Goal: Information Seeking & Learning: Learn about a topic

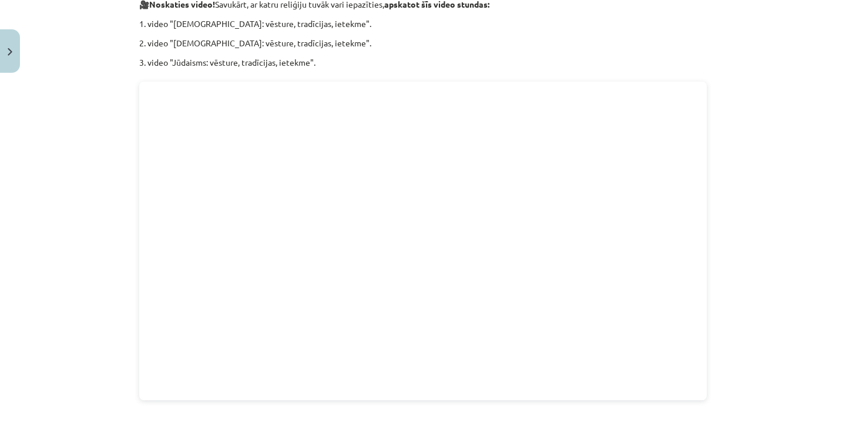
scroll to position [921, 0]
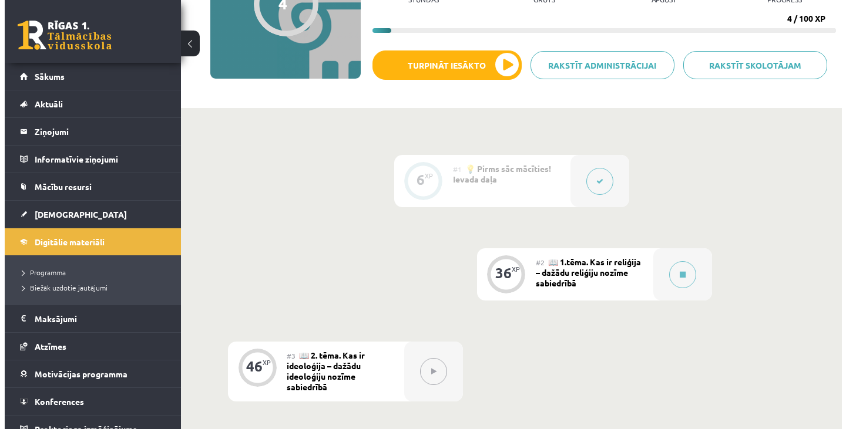
scroll to position [186, 0]
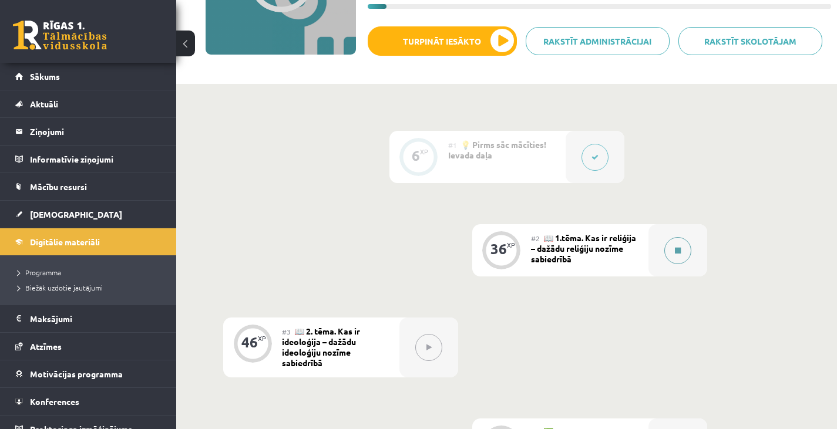
click at [669, 244] on button at bounding box center [678, 250] width 27 height 27
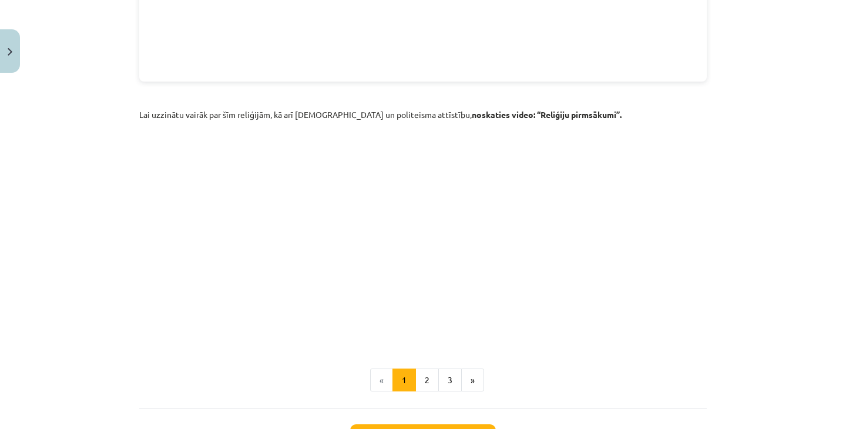
scroll to position [1649, 0]
click at [419, 368] on button "2" at bounding box center [427, 380] width 24 height 24
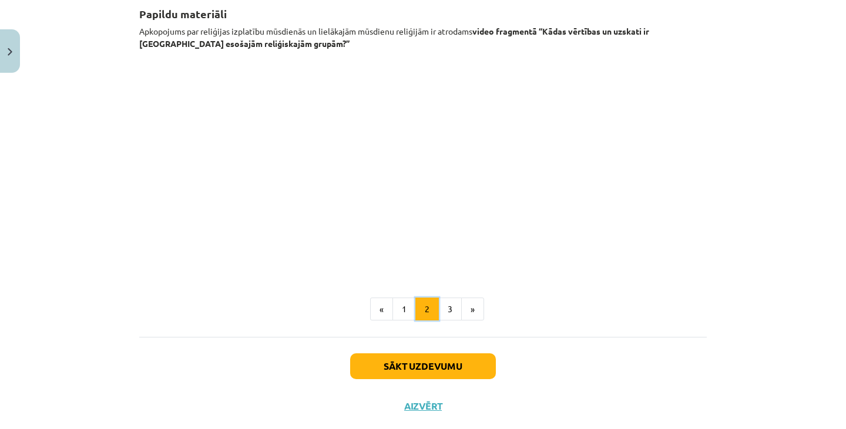
scroll to position [210, 0]
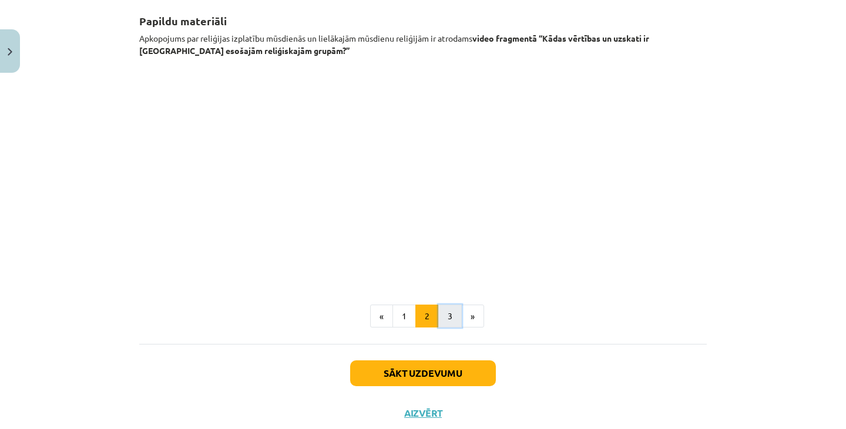
click at [445, 319] on button "3" at bounding box center [450, 317] width 24 height 24
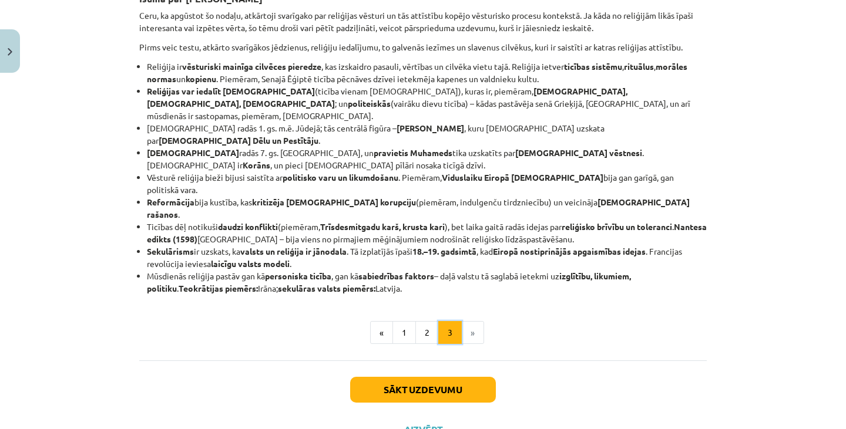
scroll to position [226, 0]
click at [408, 322] on button "1" at bounding box center [404, 334] width 24 height 24
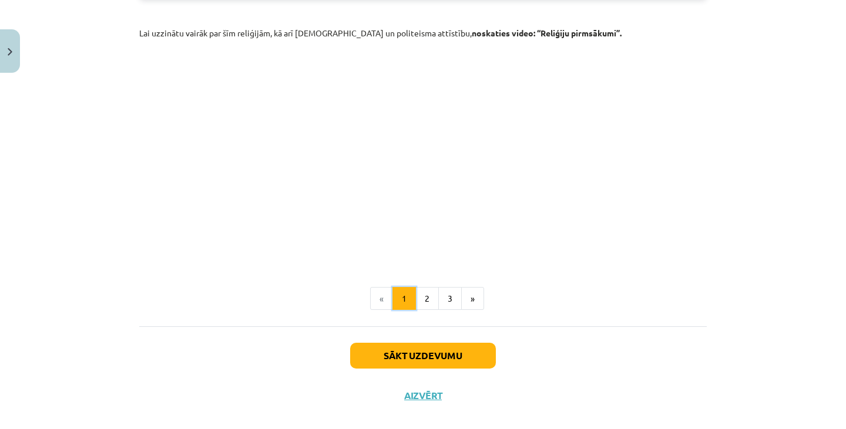
scroll to position [1729, 0]
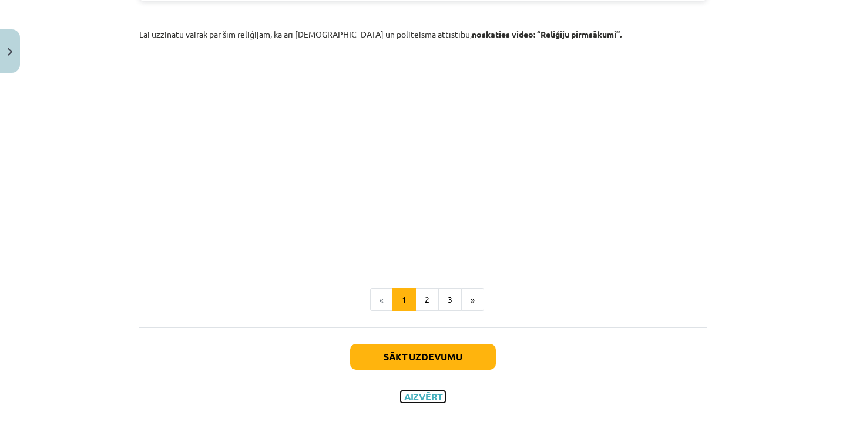
click at [427, 391] on button "Aizvērt" at bounding box center [423, 397] width 45 height 12
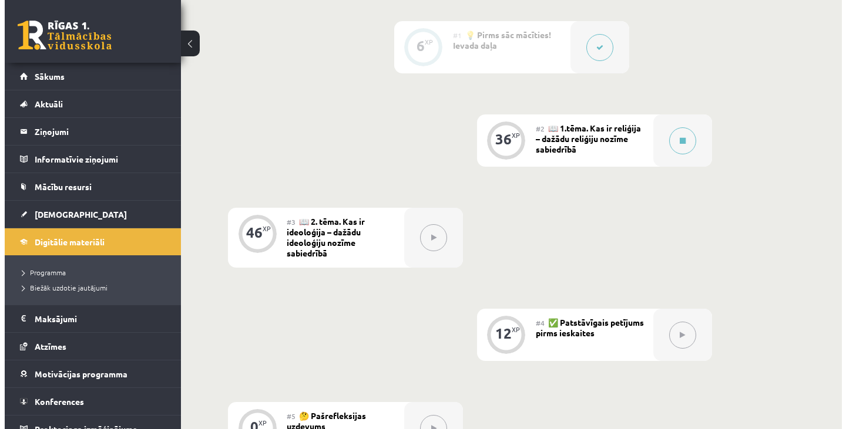
scroll to position [295, 0]
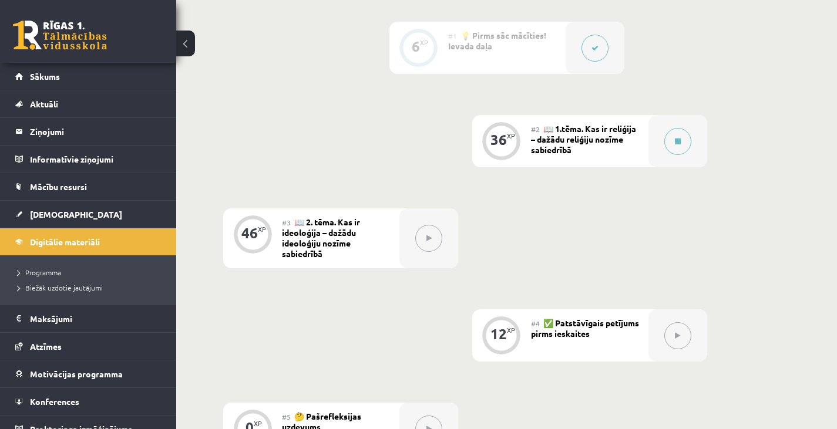
click at [676, 289] on div "6 XP #1 💡 Pirms sāc mācīties! Ievada daļa 36 XP #2 📖 1.tēma. Kas ir reliģija – …" at bounding box center [506, 239] width 567 height 434
click at [698, 152] on div at bounding box center [678, 141] width 59 height 52
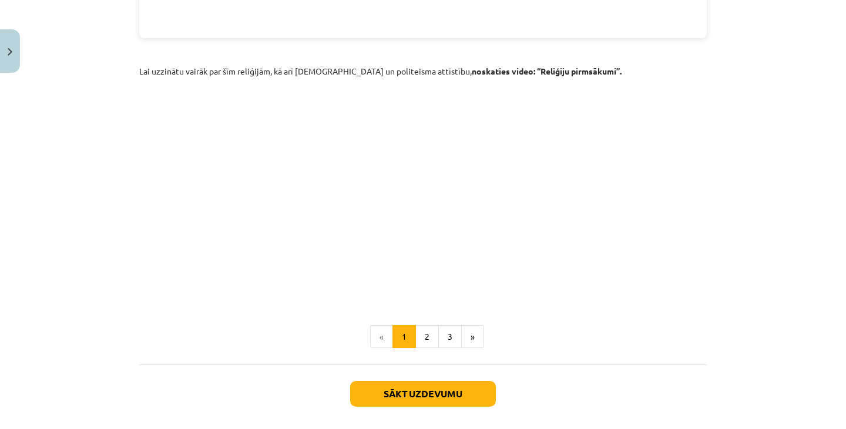
scroll to position [1412, 0]
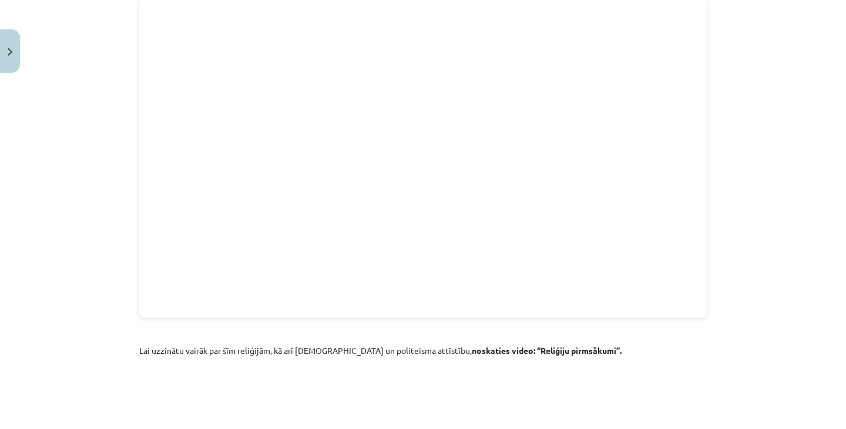
click at [761, 116] on div "Mācību tēma: Vēstures ii - 12. klases 1. ieskaites mācību materiāls #2 📖 1.tēma…" at bounding box center [423, 214] width 846 height 429
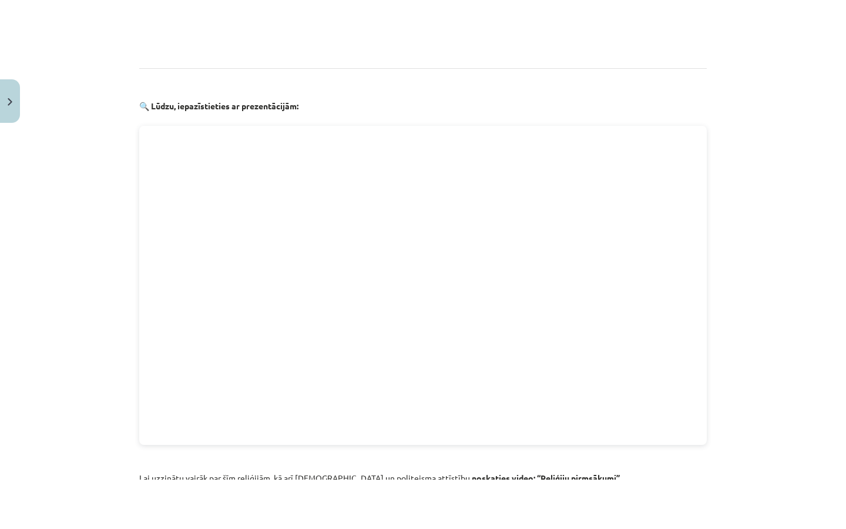
scroll to position [1328, 0]
